Goal: Book appointment/travel/reservation

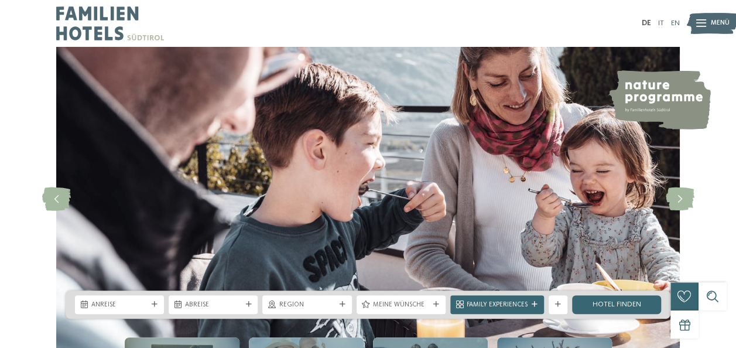
click at [674, 19] on link "EN" at bounding box center [675, 23] width 9 height 8
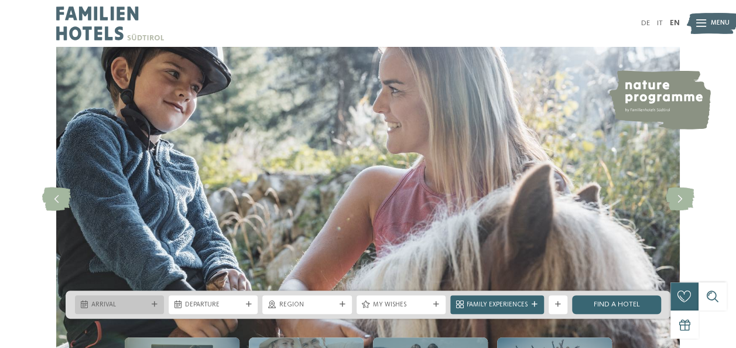
click at [155, 303] on icon at bounding box center [155, 304] width 6 height 6
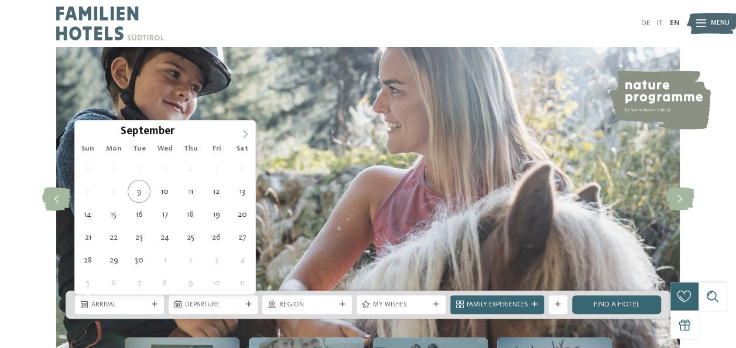
click at [243, 130] on icon at bounding box center [245, 134] width 8 height 8
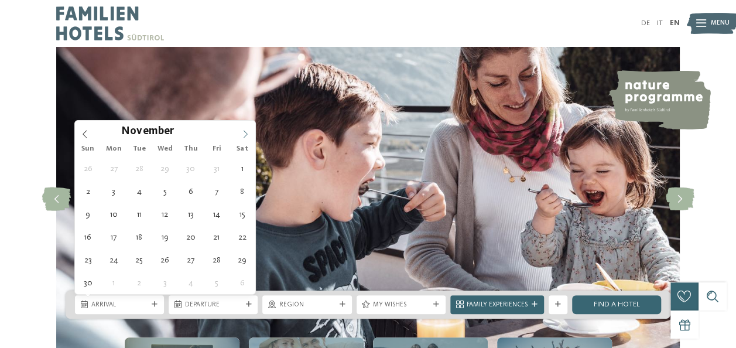
click at [243, 129] on span at bounding box center [245, 131] width 20 height 20
type div "19.12.2025"
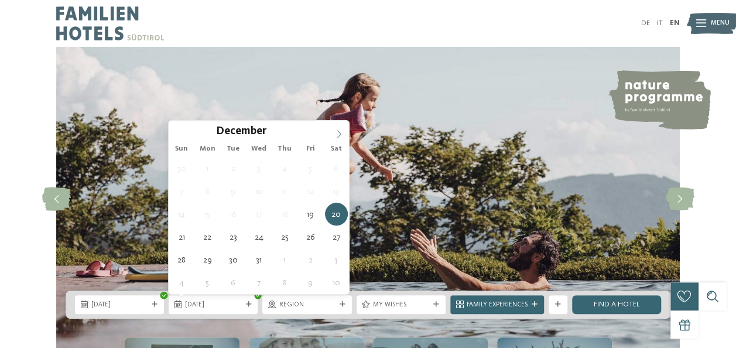
type input "****"
click at [339, 131] on icon at bounding box center [339, 134] width 4 height 8
type div "02.01.2026"
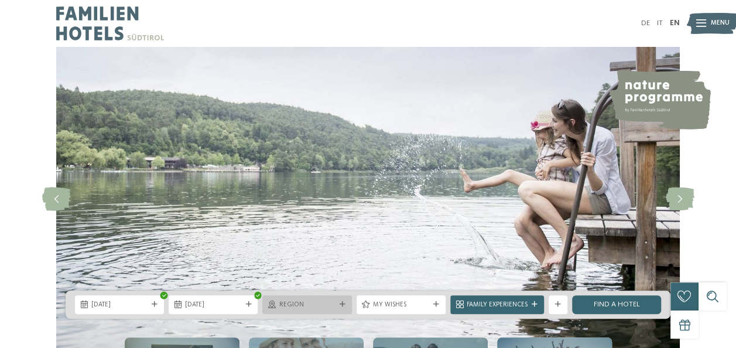
click at [338, 303] on div at bounding box center [342, 304] width 9 height 6
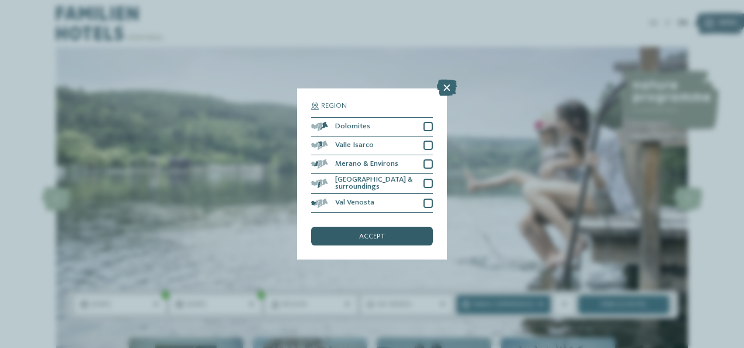
click at [375, 233] on span "accept" at bounding box center [372, 237] width 26 height 8
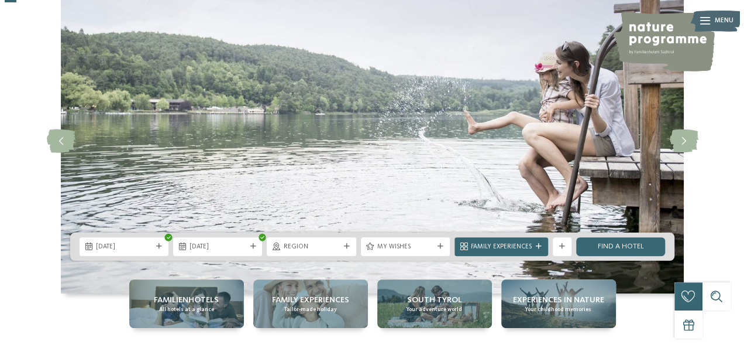
scroll to position [64, 0]
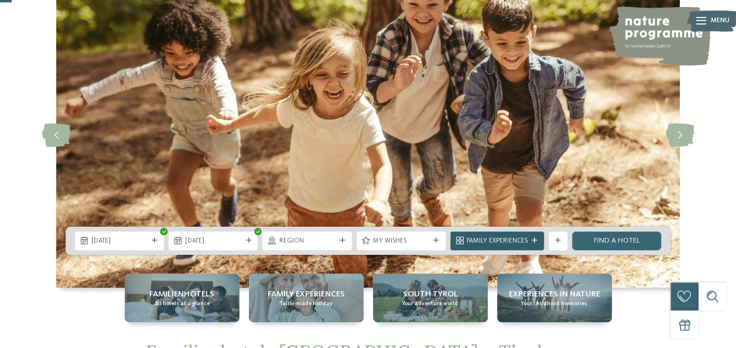
click at [530, 239] on div at bounding box center [534, 241] width 9 height 6
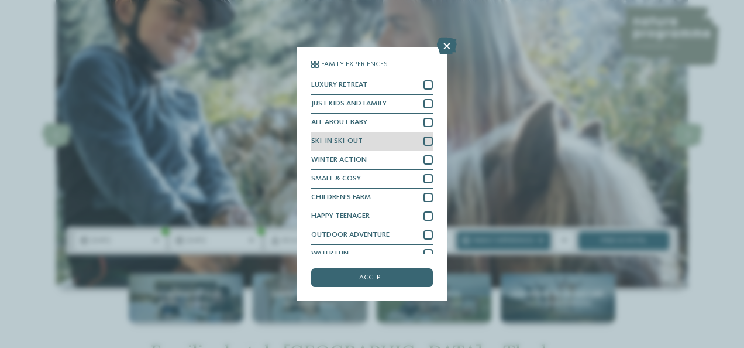
click at [424, 140] on div at bounding box center [428, 140] width 9 height 9
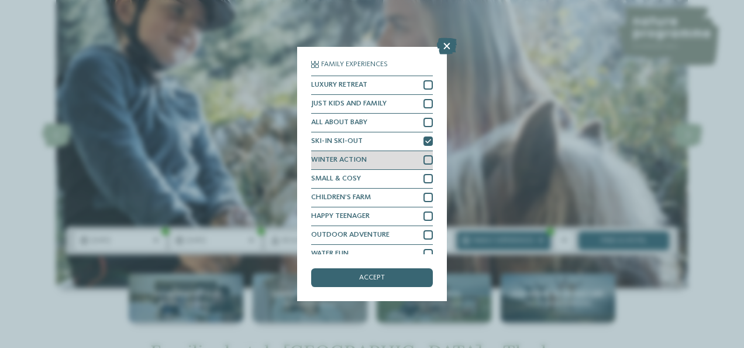
click at [424, 157] on div at bounding box center [428, 159] width 9 height 9
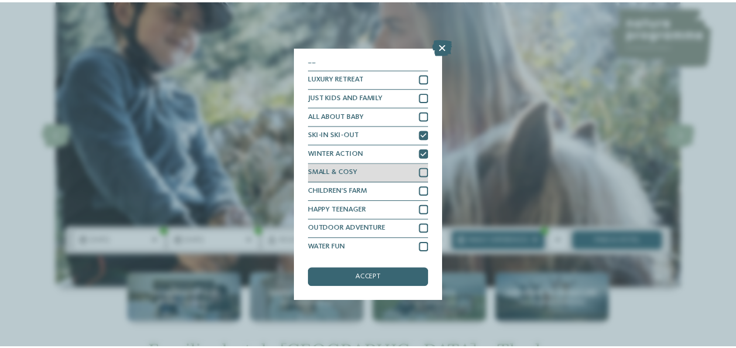
scroll to position [9, 0]
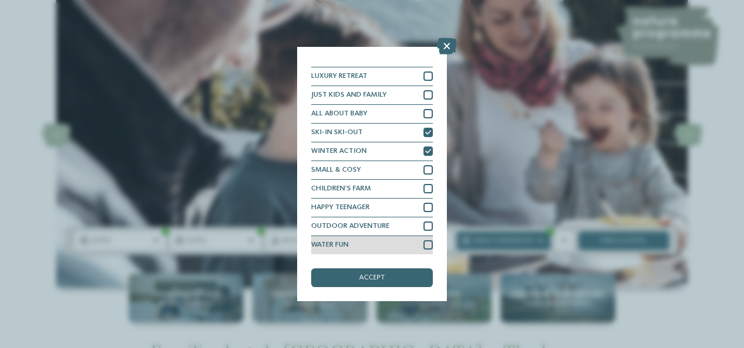
click at [424, 245] on div at bounding box center [428, 244] width 9 height 9
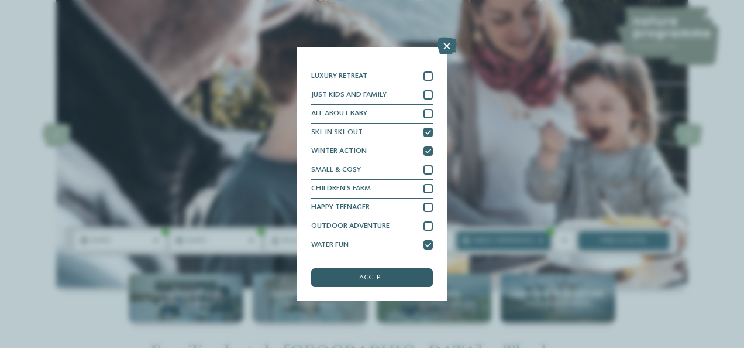
click at [392, 280] on div "accept" at bounding box center [372, 277] width 122 height 19
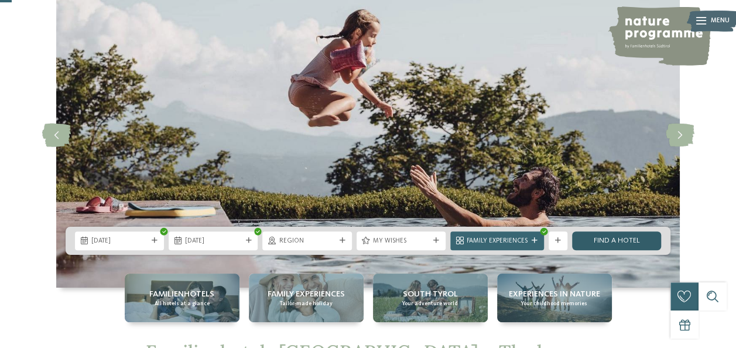
click at [595, 243] on link "Find a hotel" at bounding box center [616, 240] width 89 height 19
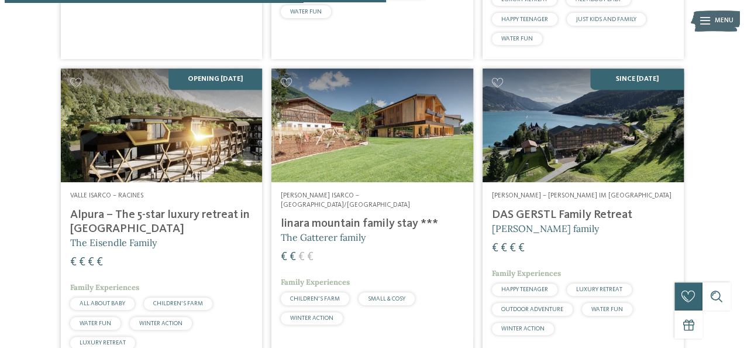
scroll to position [911, 0]
